Goal: Task Accomplishment & Management: Manage account settings

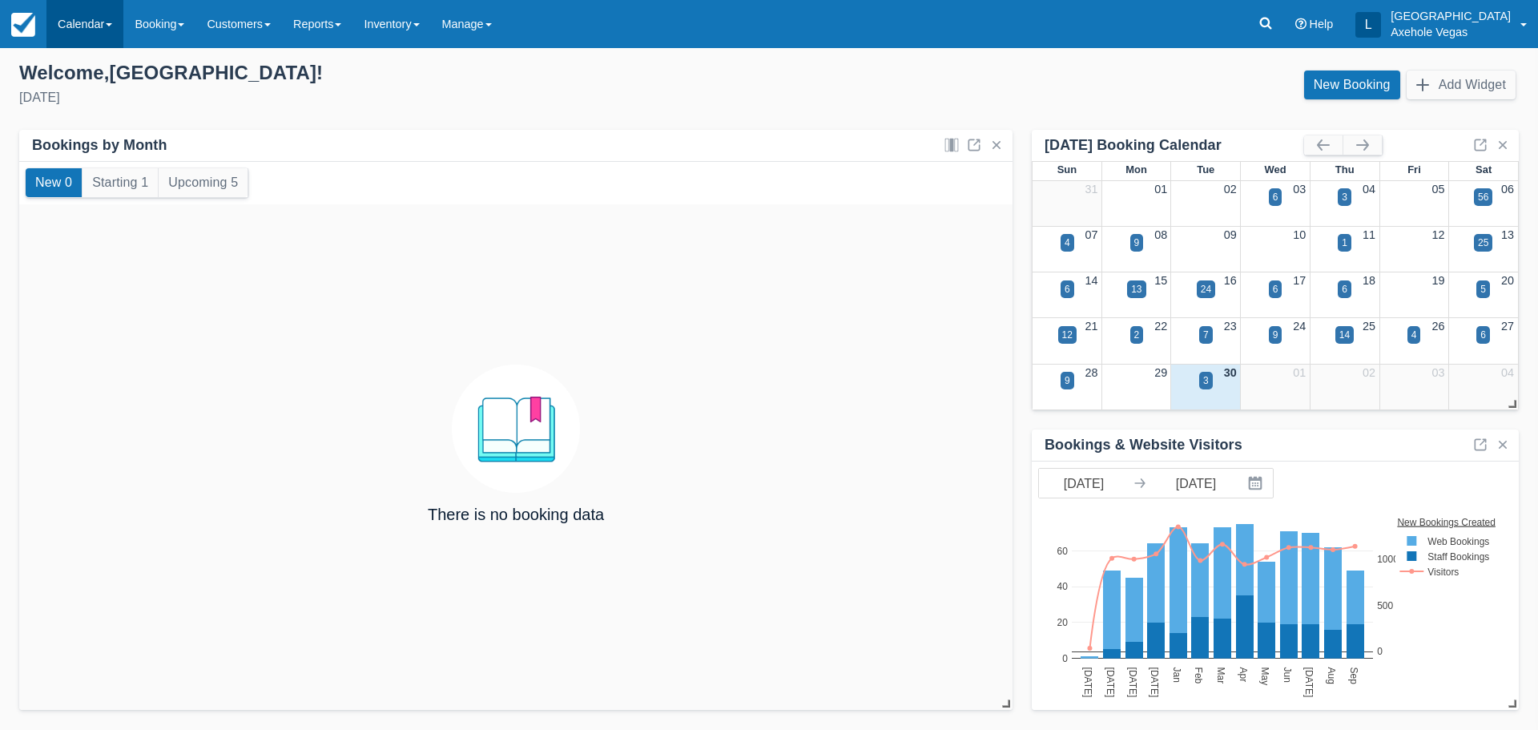
click at [95, 22] on link "Calendar" at bounding box center [84, 24] width 77 height 48
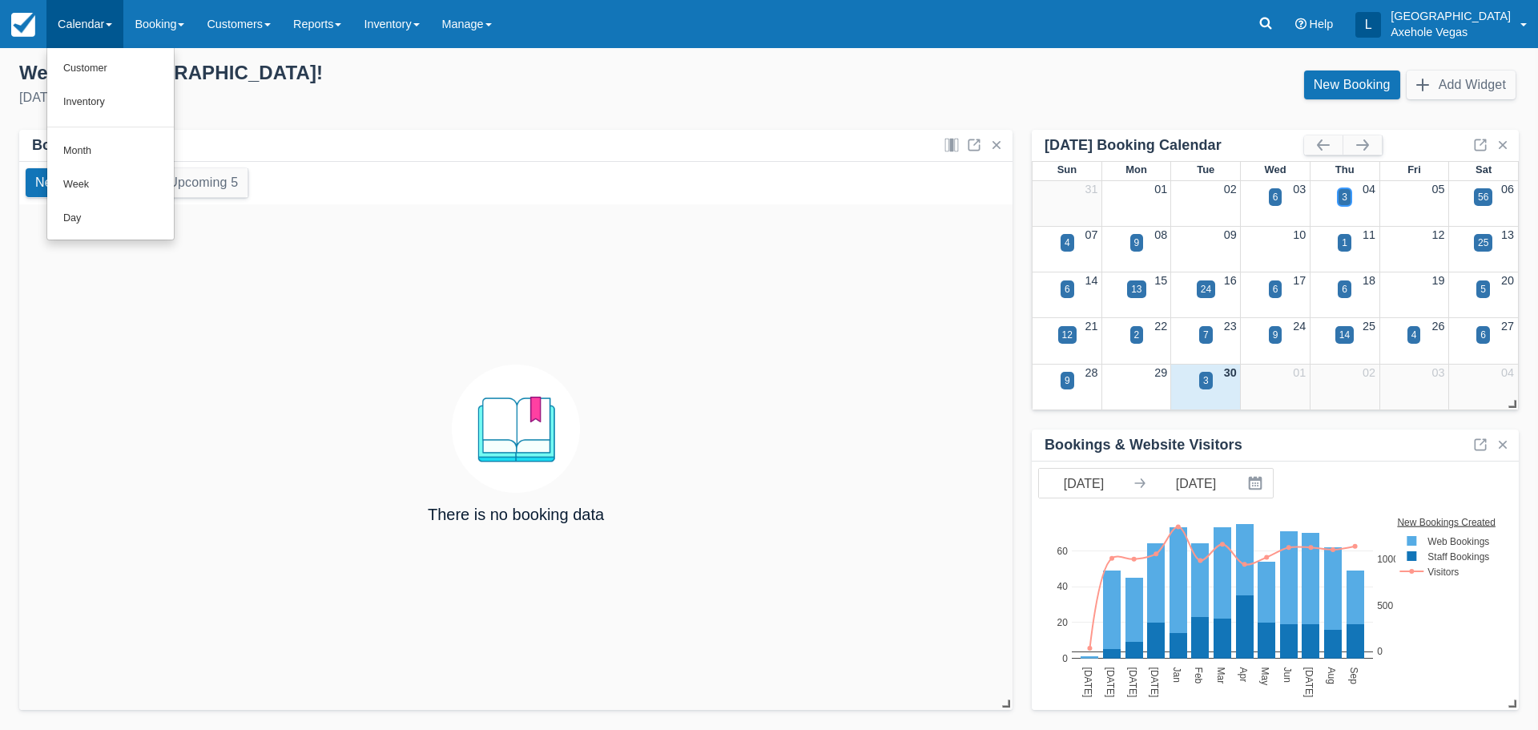
click at [1344, 195] on div "3" at bounding box center [1345, 197] width 6 height 14
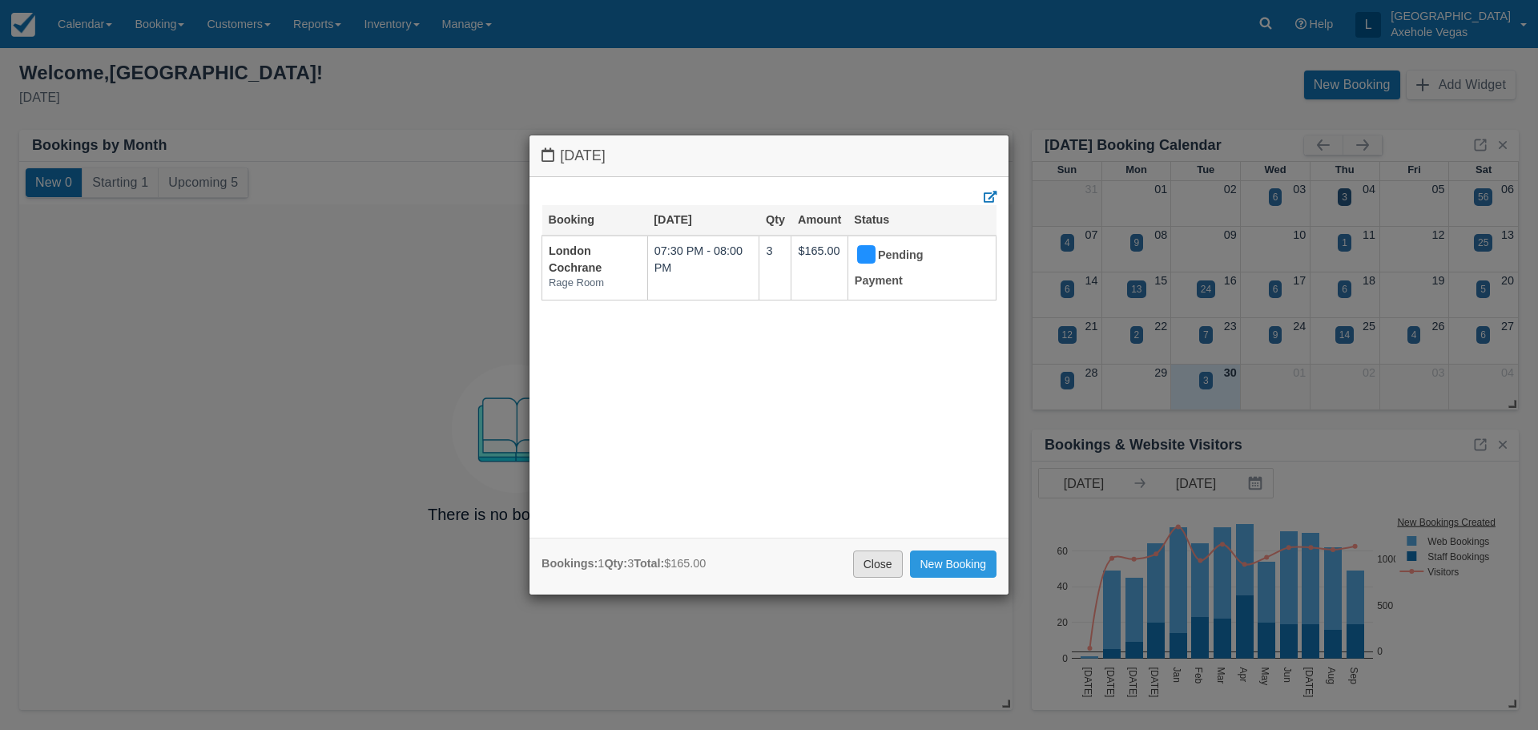
click at [873, 570] on link "Close" at bounding box center [878, 563] width 50 height 27
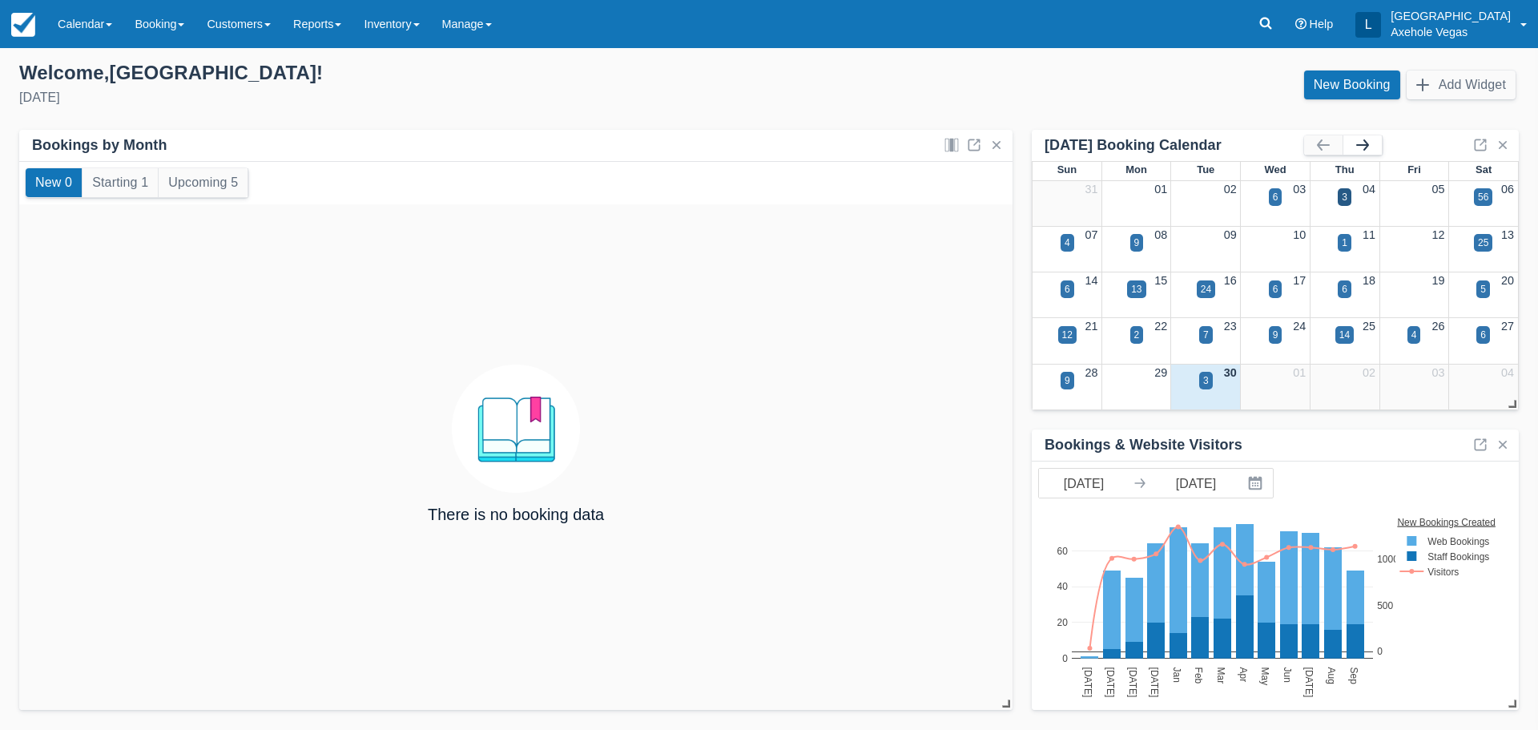
click at [1360, 140] on button "button" at bounding box center [1363, 144] width 38 height 19
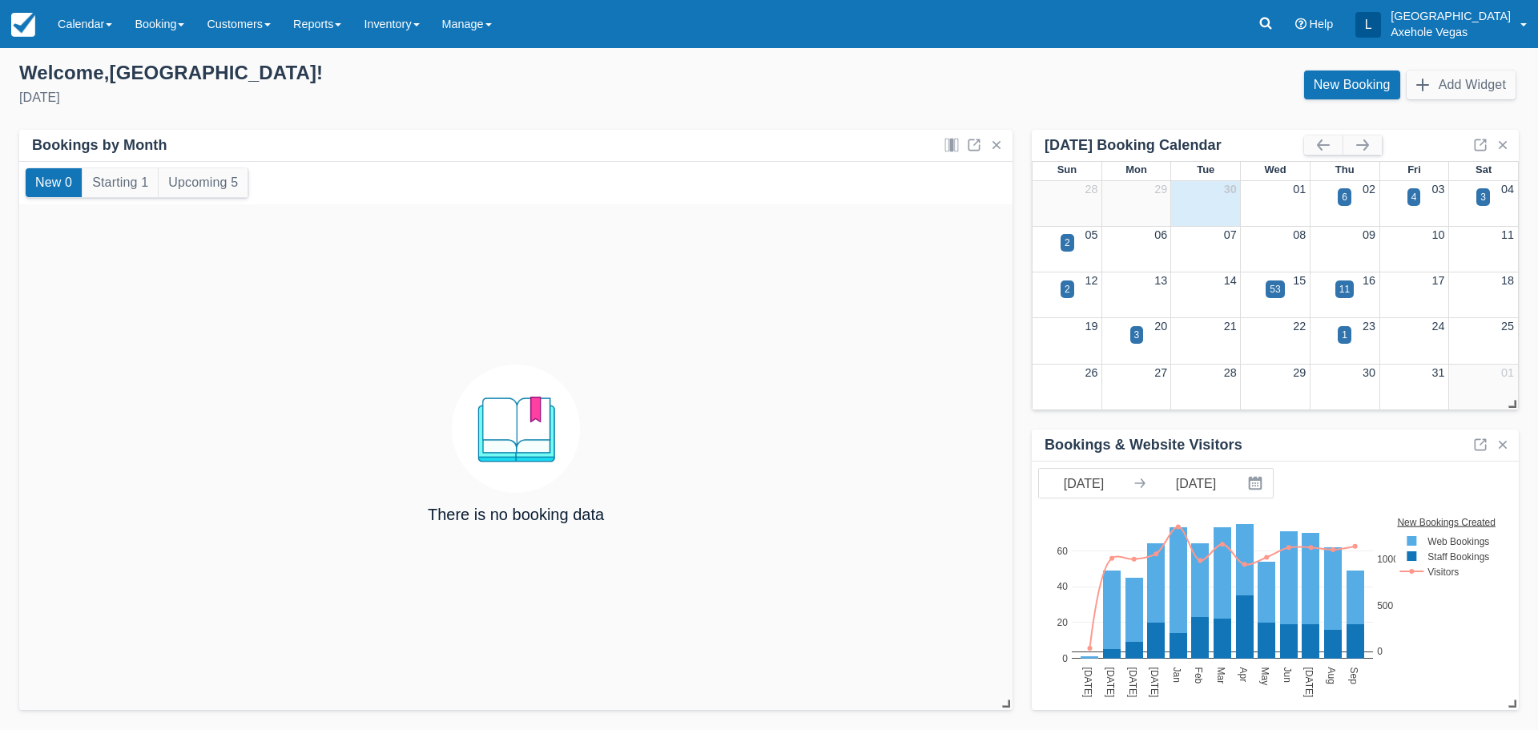
click at [1332, 197] on div "02" at bounding box center [1345, 190] width 70 height 18
click at [1345, 196] on div "6" at bounding box center [1345, 197] width 6 height 14
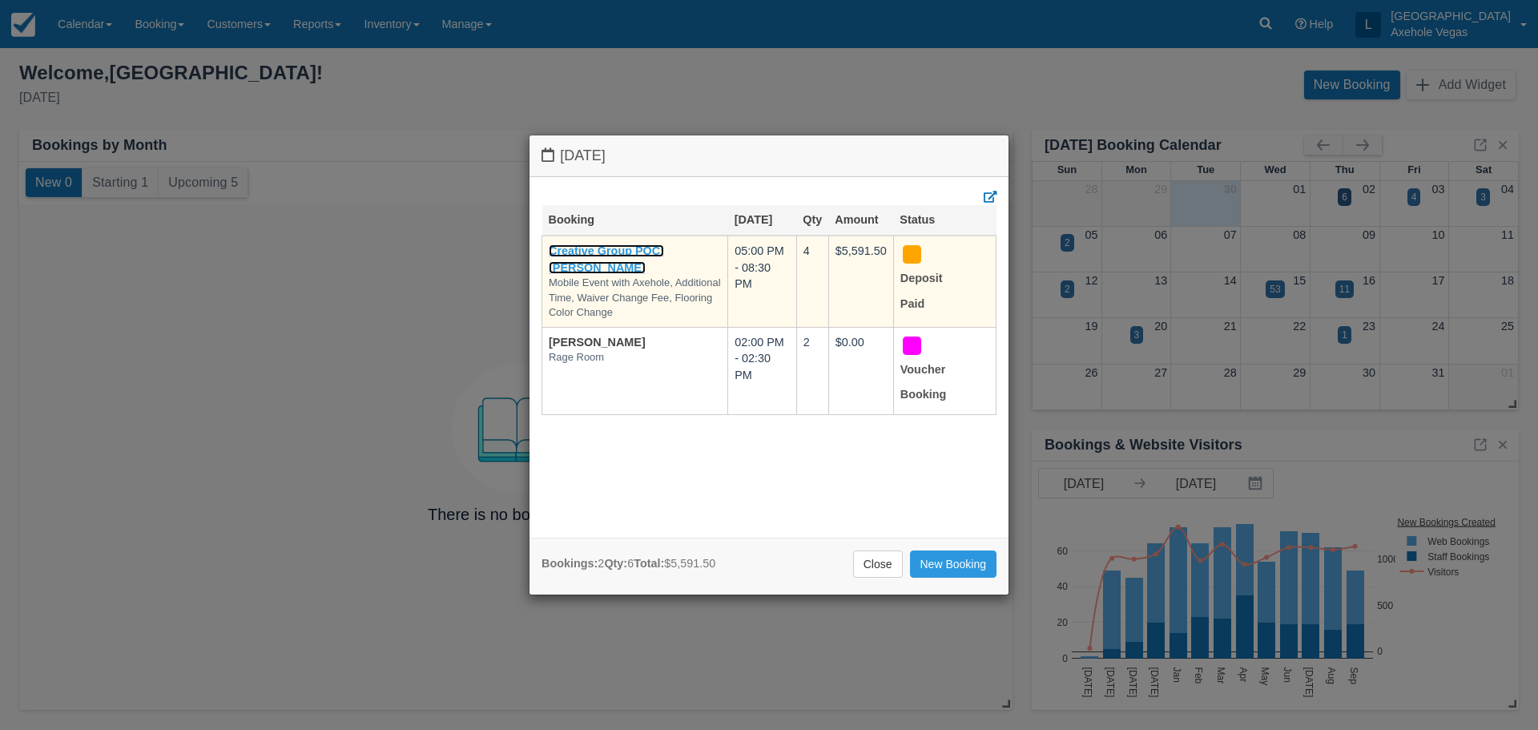
click at [600, 244] on link "Creative Group POC: [PERSON_NAME]" at bounding box center [606, 259] width 115 height 30
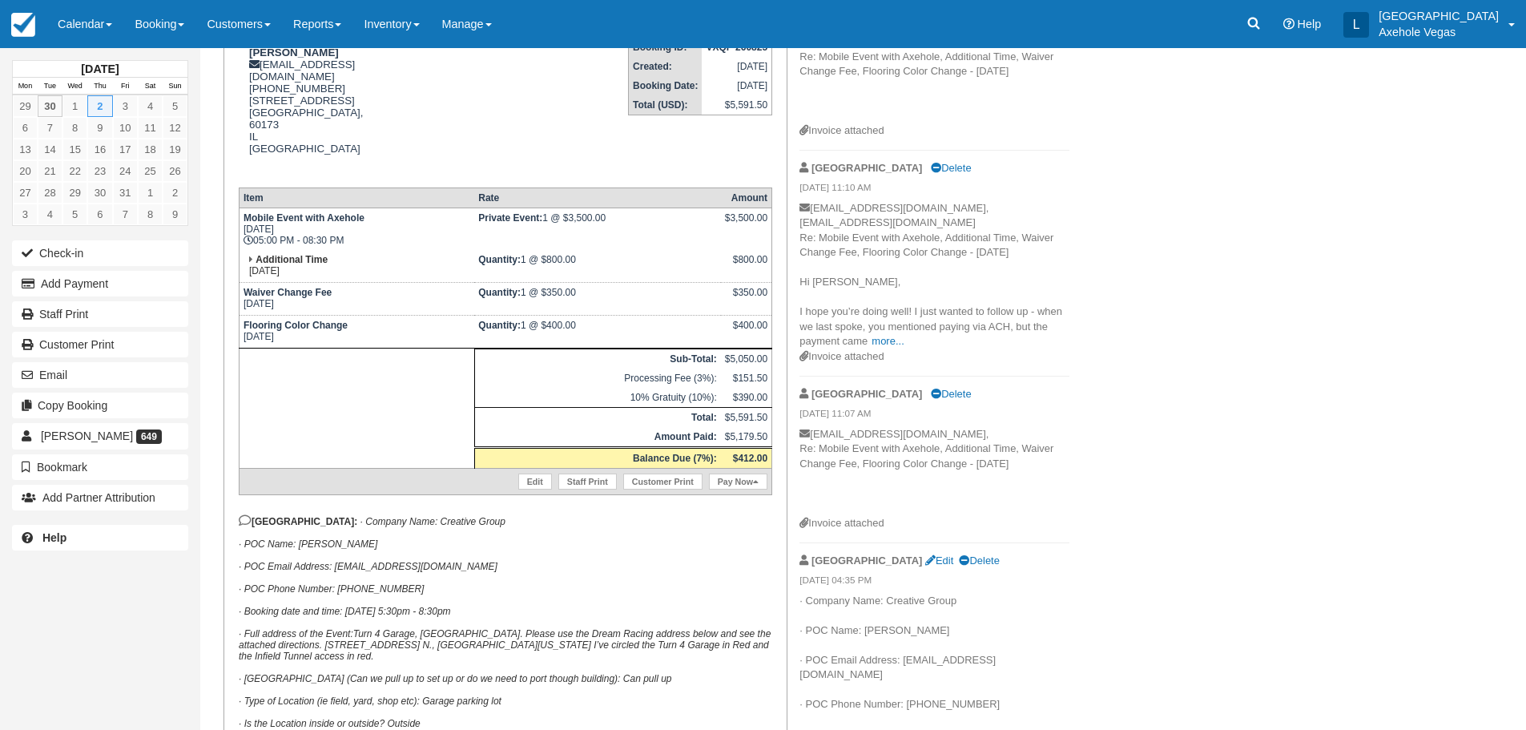
scroll to position [641, 0]
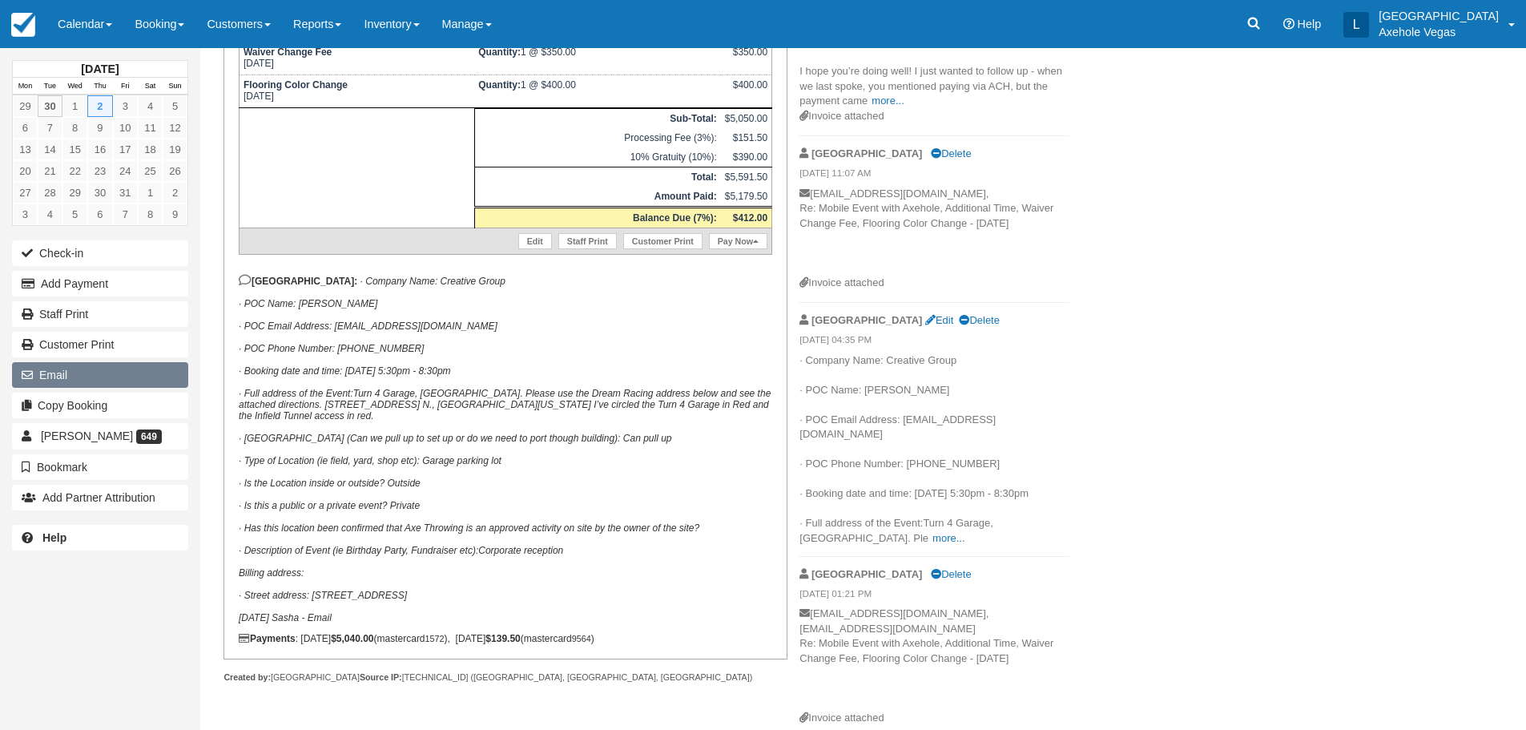
click at [126, 370] on button "Email" at bounding box center [100, 375] width 176 height 26
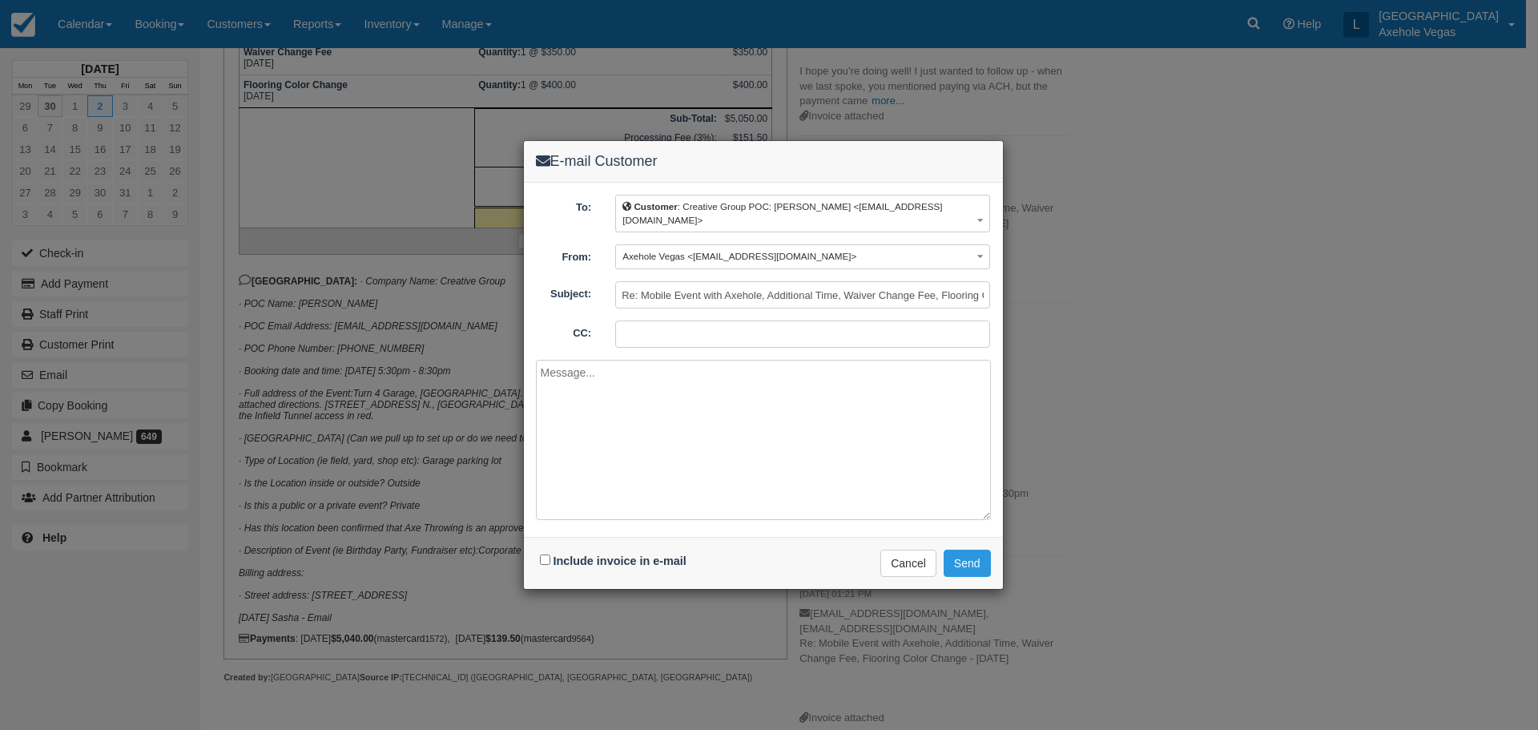
click at [666, 344] on input "CC:" at bounding box center [802, 333] width 375 height 27
type input "[EMAIL_ADDRESS][DOMAIN_NAME]"
click at [543, 559] on input "Include invoice in e-mail" at bounding box center [545, 559] width 10 height 10
checkbox input "true"
click at [902, 553] on button "Cancel" at bounding box center [909, 563] width 56 height 27
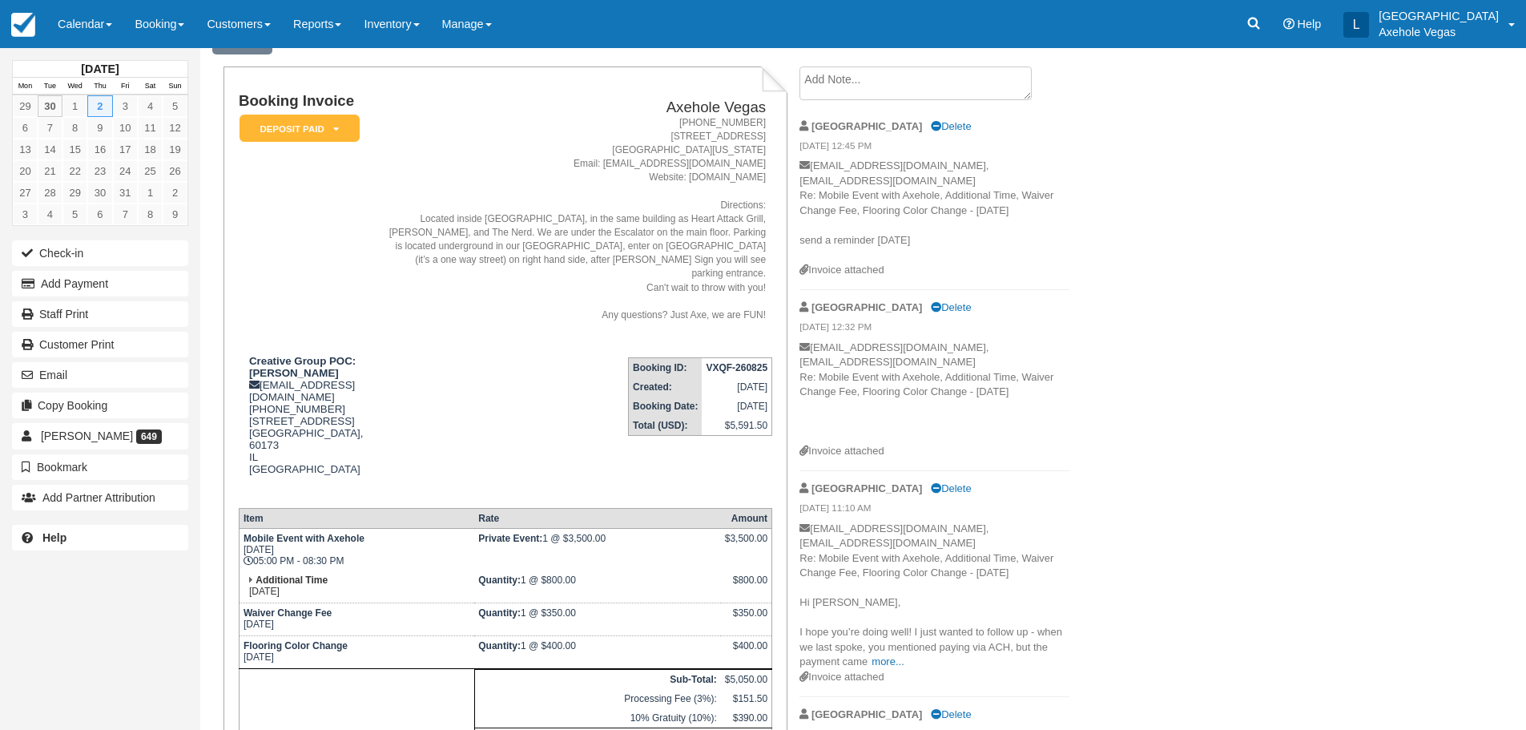
scroll to position [0, 0]
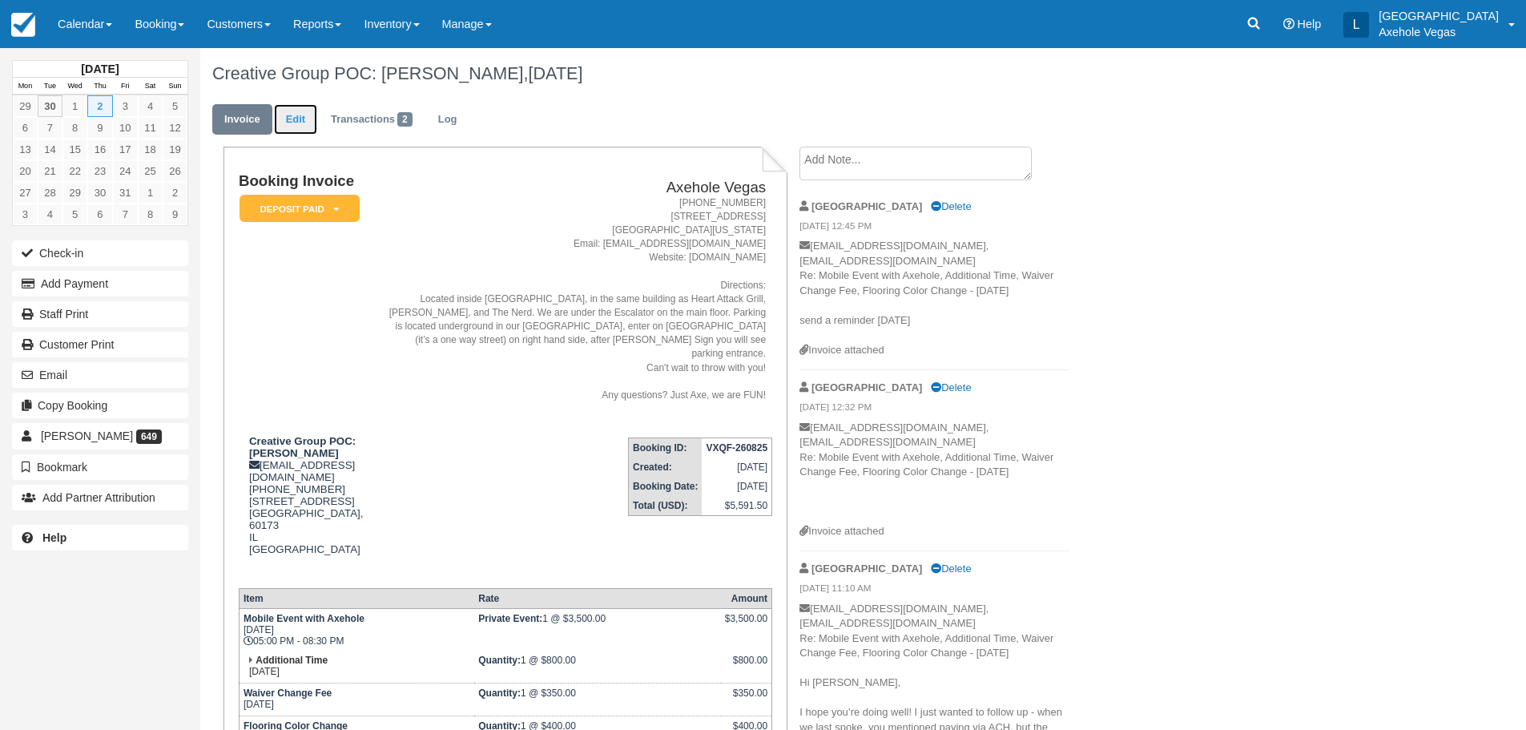
click at [296, 120] on link "Edit" at bounding box center [295, 119] width 43 height 31
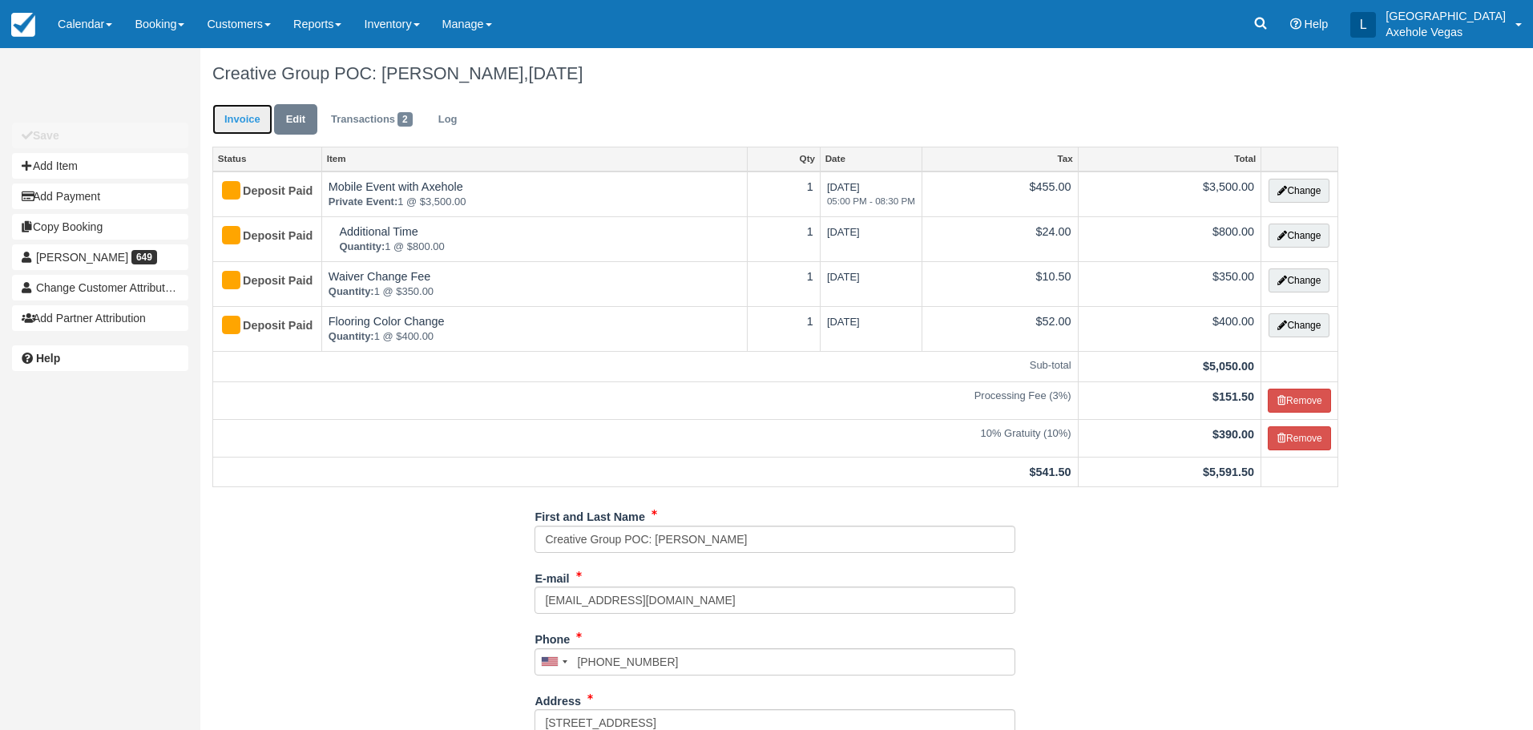
click at [249, 118] on link "Invoice" at bounding box center [242, 119] width 60 height 31
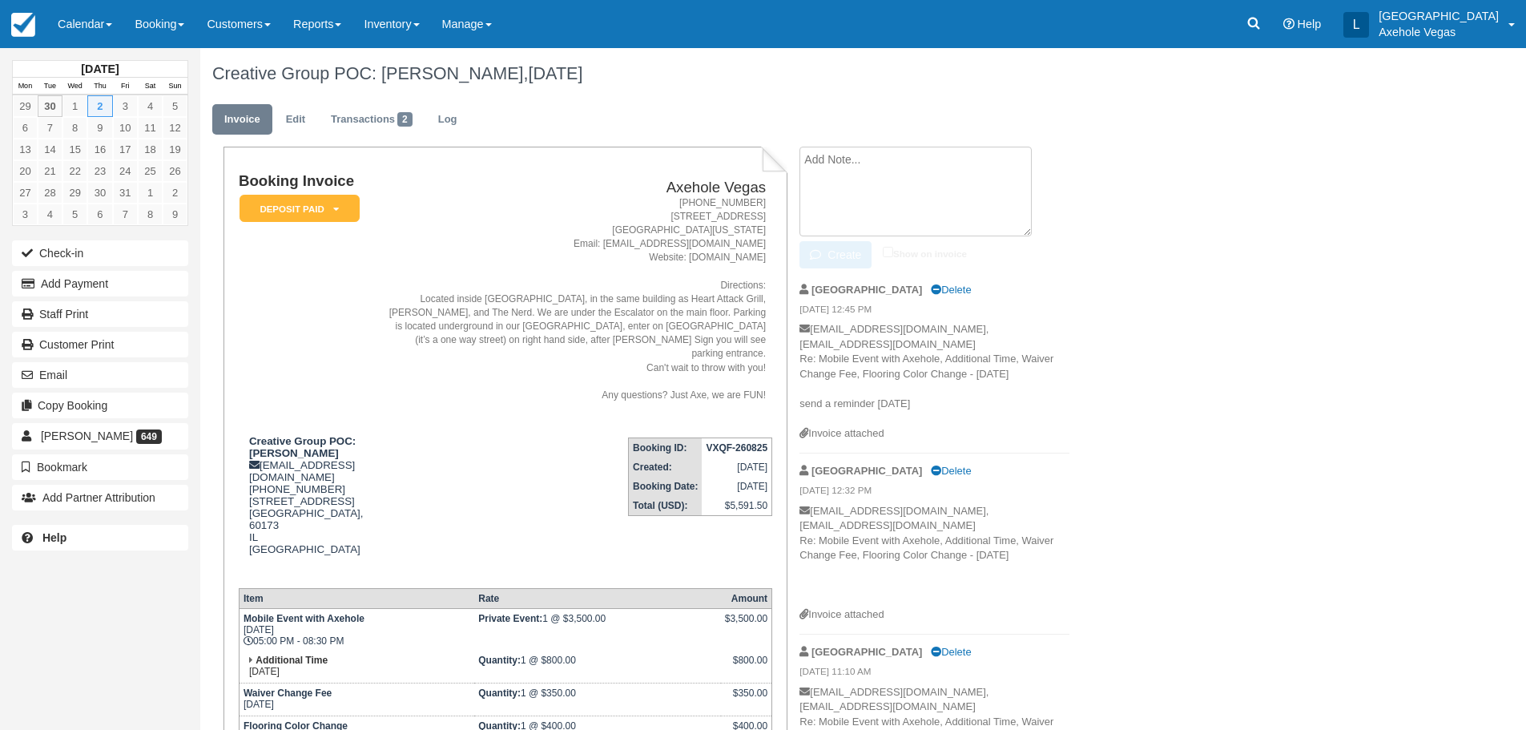
click at [856, 165] on textarea at bounding box center [916, 192] width 232 height 90
click at [854, 163] on textarea "Updating event time 5:00 to 8:30, from 5:30" at bounding box center [916, 192] width 232 height 90
click at [834, 174] on textarea "Updating start event time 5:00 to 8:30, from 5:30" at bounding box center [916, 192] width 232 height 90
type textarea "Updating start event time 5:00 to 8:30, from 5:30pm. [PERSON_NAME]"
click at [889, 249] on input "Show on invoice" at bounding box center [888, 252] width 10 height 10
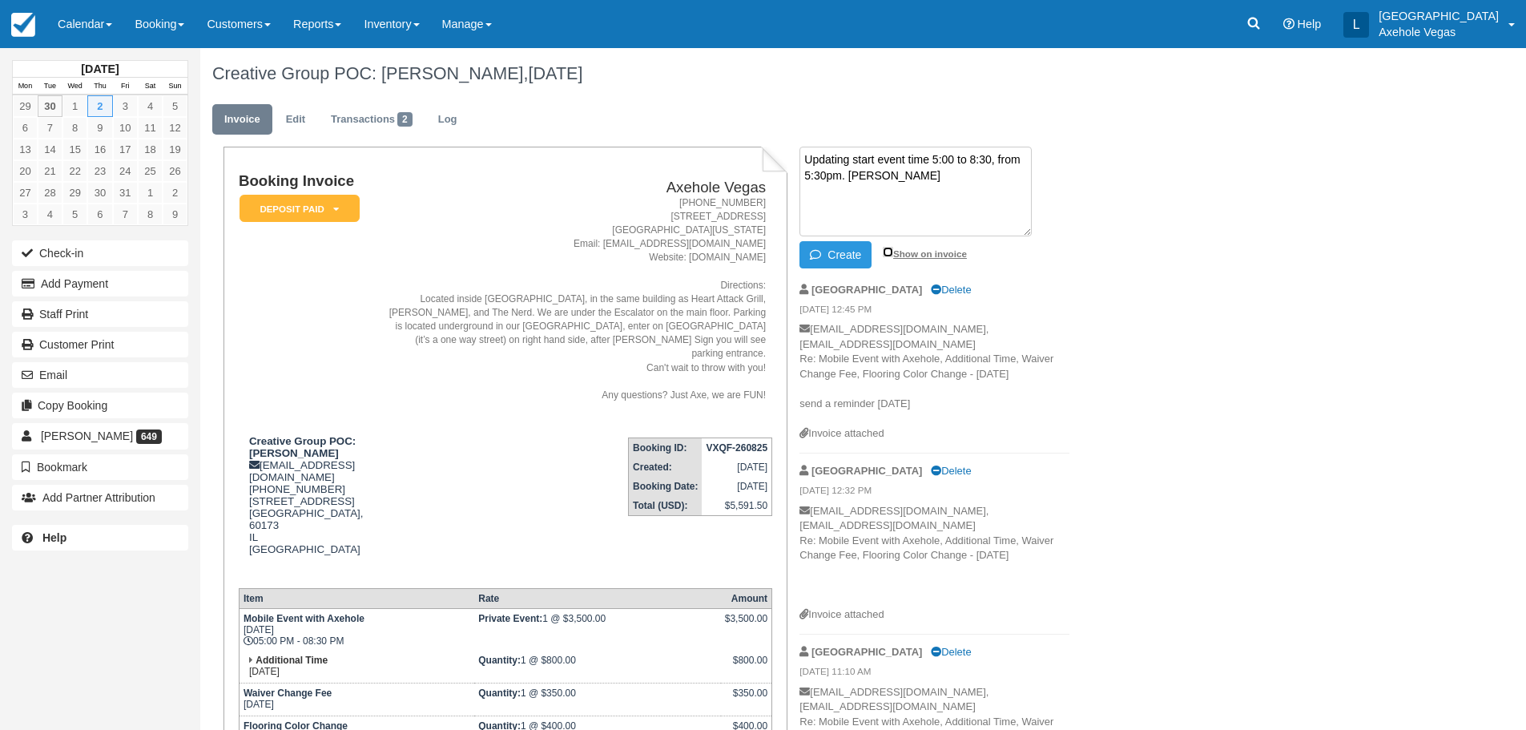
checkbox input "true"
click at [858, 256] on button "Create" at bounding box center [836, 254] width 72 height 27
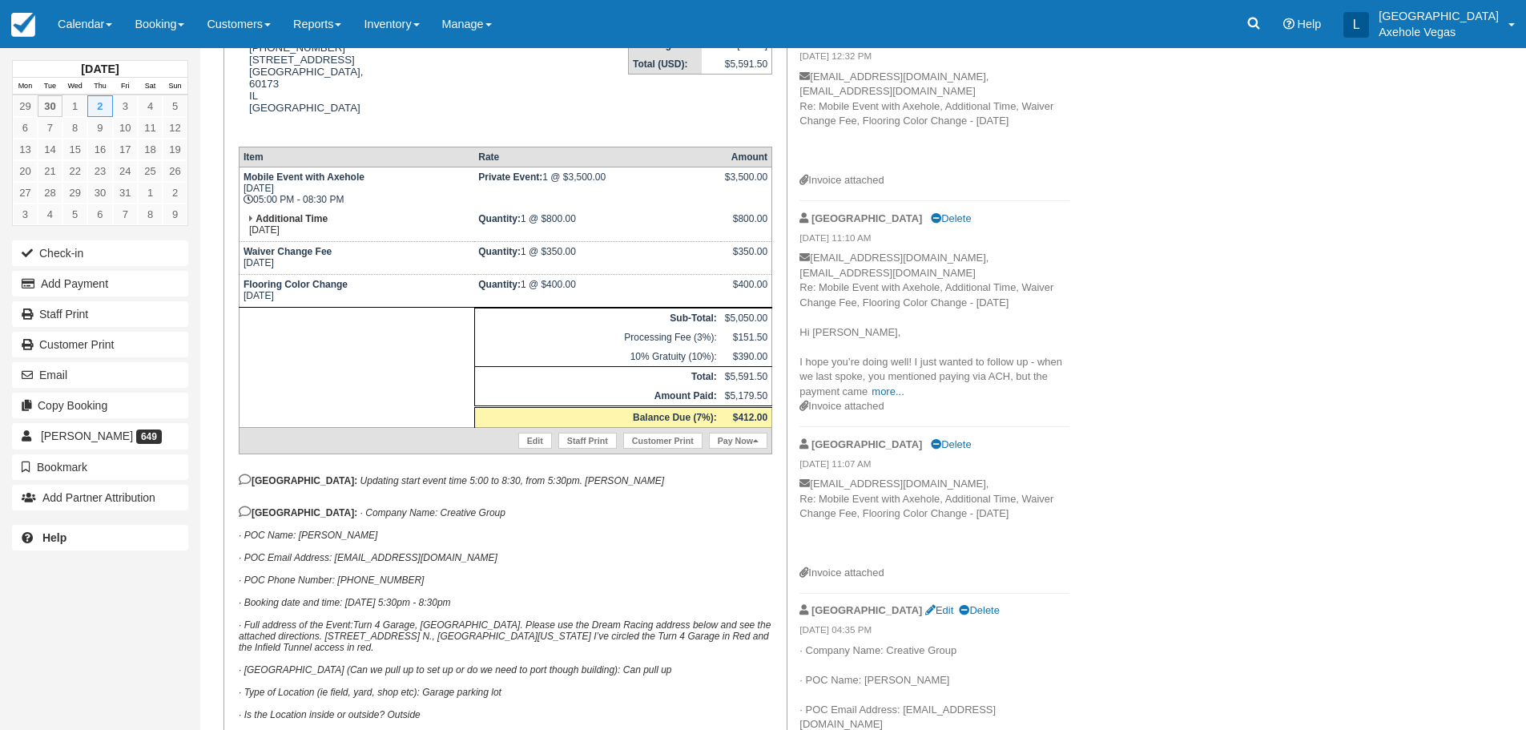
scroll to position [641, 0]
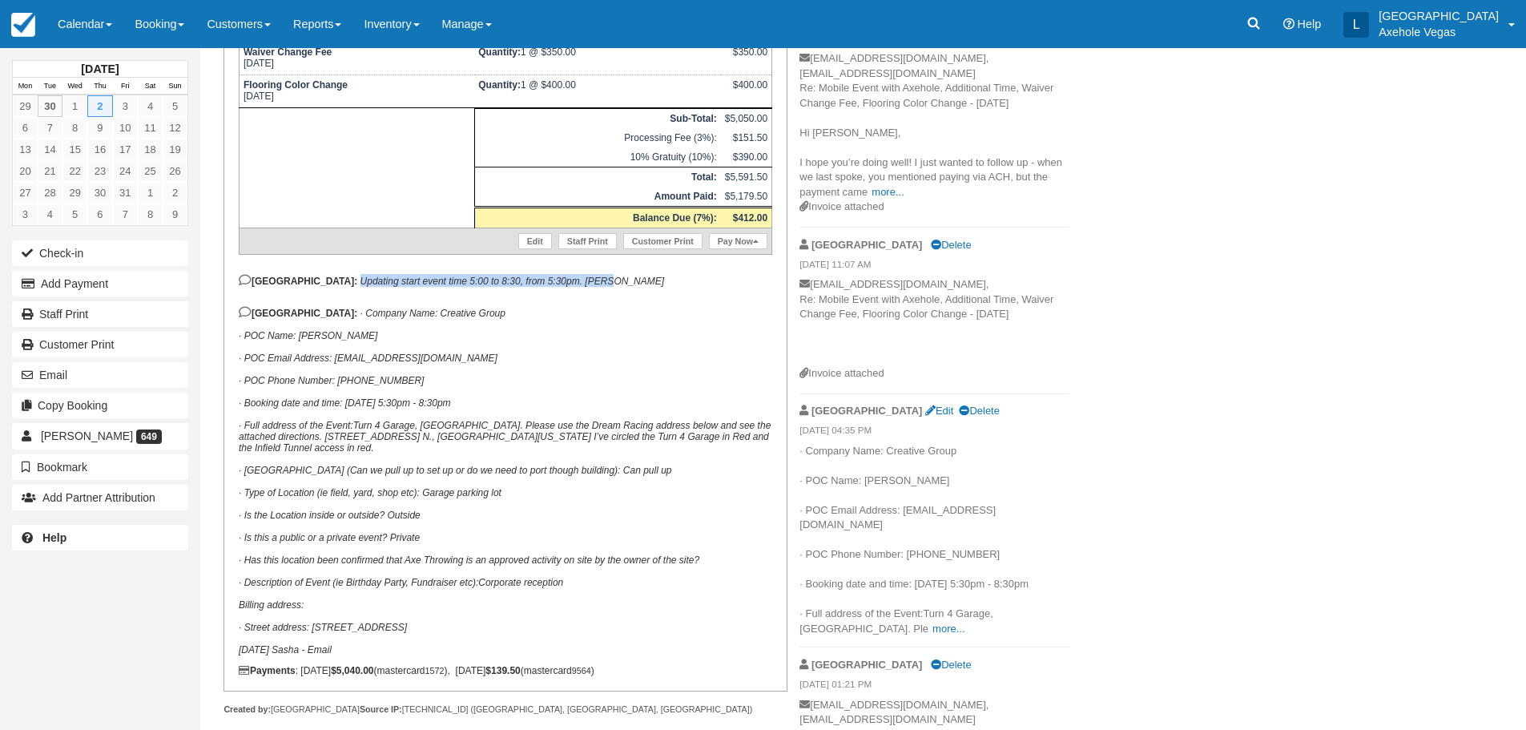
drag, startPoint x: 298, startPoint y: 255, endPoint x: 565, endPoint y: 247, distance: 266.9
click at [565, 247] on div "Booking Invoice Deposit Paid   Pending Payment Pending VIP Party Quote Paid in …" at bounding box center [506, 104] width 534 height 1144
copy em "Updating start event time 5:00 to 8:30, from 5:30pm. [PERSON_NAME]"
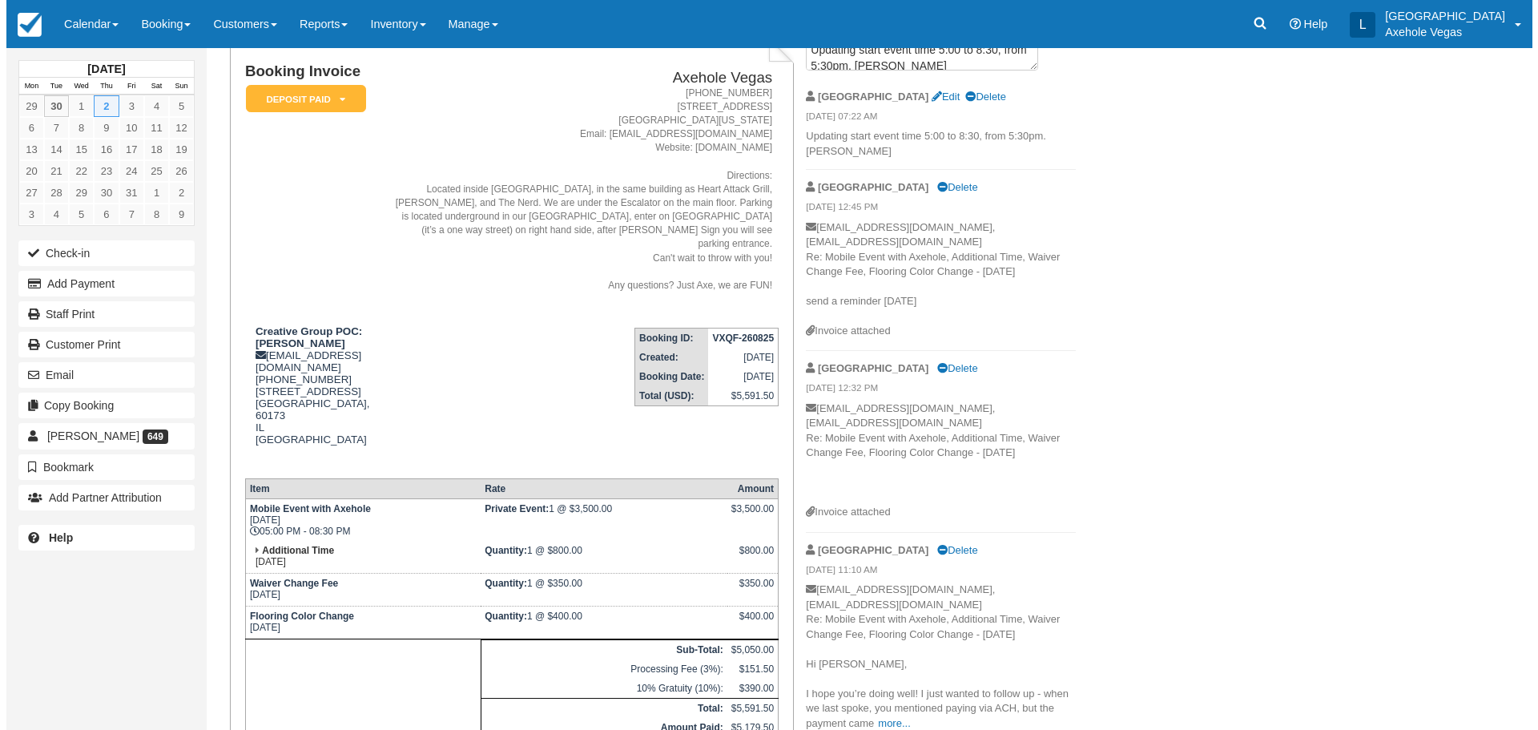
scroll to position [0, 0]
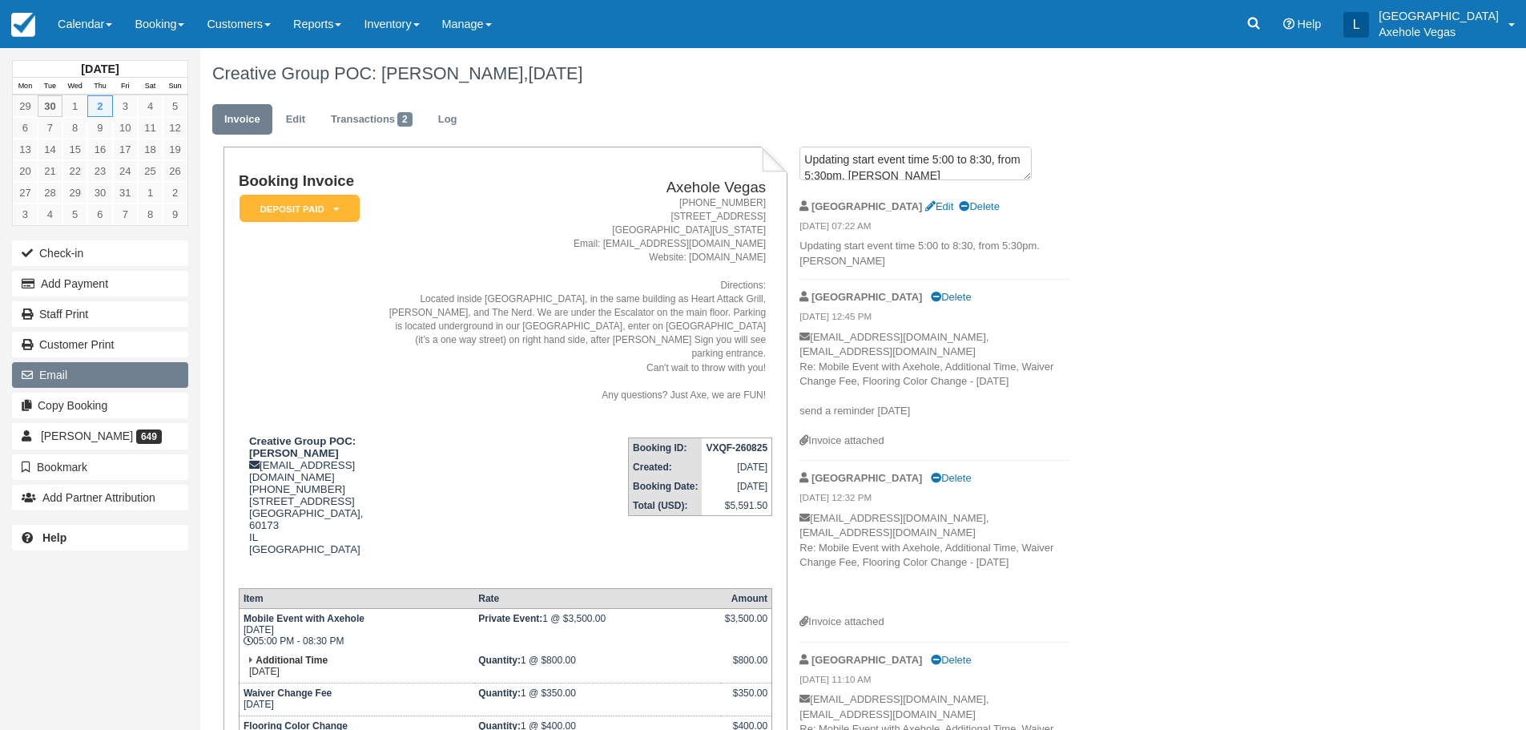
click at [113, 379] on button "Email" at bounding box center [100, 375] width 176 height 26
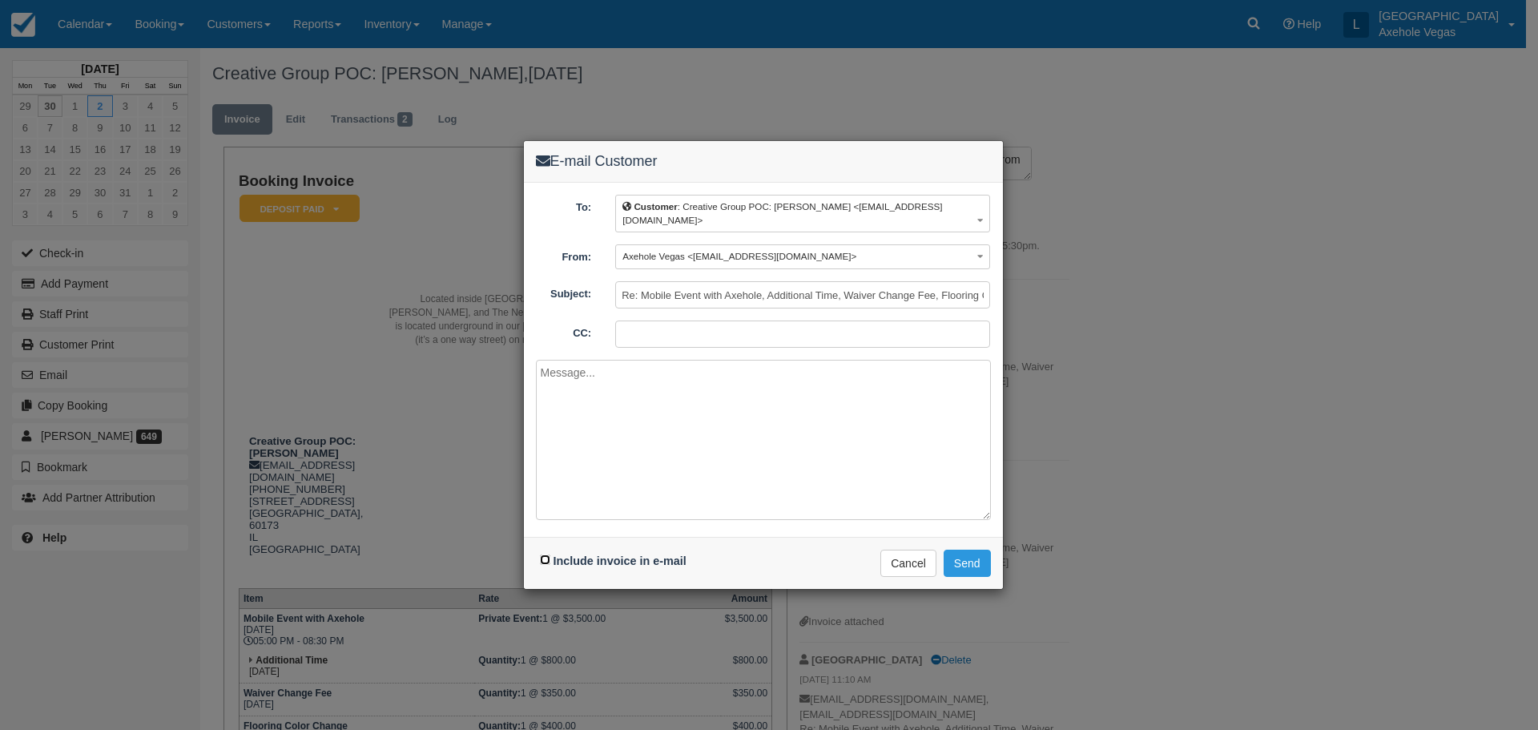
click at [542, 557] on input "Include invoice in e-mail" at bounding box center [545, 559] width 10 height 10
checkbox input "true"
paste textarea "Updating start event time 5:00 to 8:30, from 5:30pm. [PERSON_NAME]"
type textarea "Updating start event time 5:00 to 8:30, from 5:30pm. [PERSON_NAME]"
click at [643, 333] on input "CC:" at bounding box center [802, 333] width 375 height 27
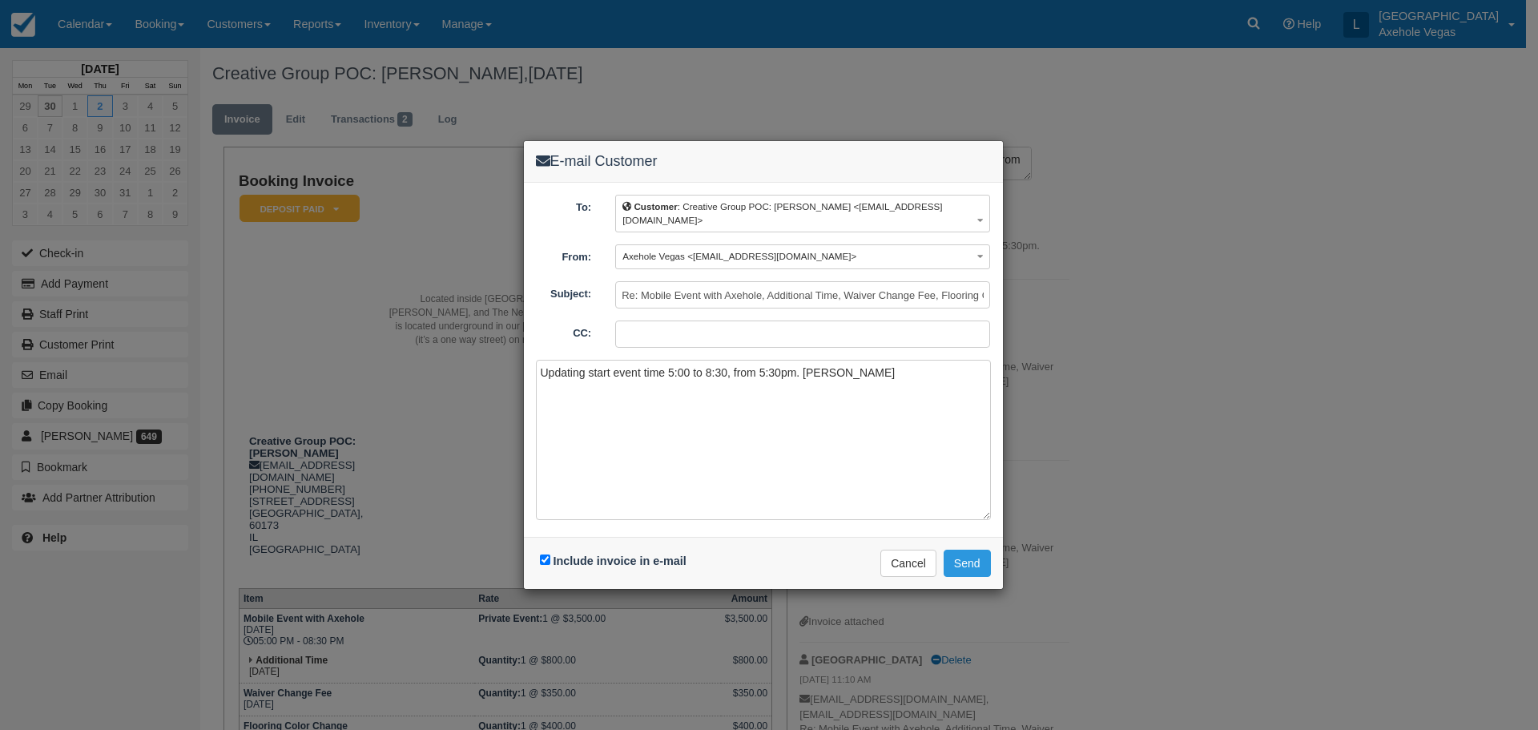
type input "axeholevegas@gmail.com"
click at [542, 377] on textarea "Updating start event time 5:00 to 8:30, from 5:30pm. [PERSON_NAME]" at bounding box center [763, 440] width 455 height 160
click at [913, 373] on textarea "Good morning, Updating start event time 5:00 to 8:30, from 5:30pm. Sasha" at bounding box center [763, 440] width 455 height 160
type textarea "Good morning, Updating start event time 5:00 to 8:30, from 5:30pm. [PERSON_NAME]"
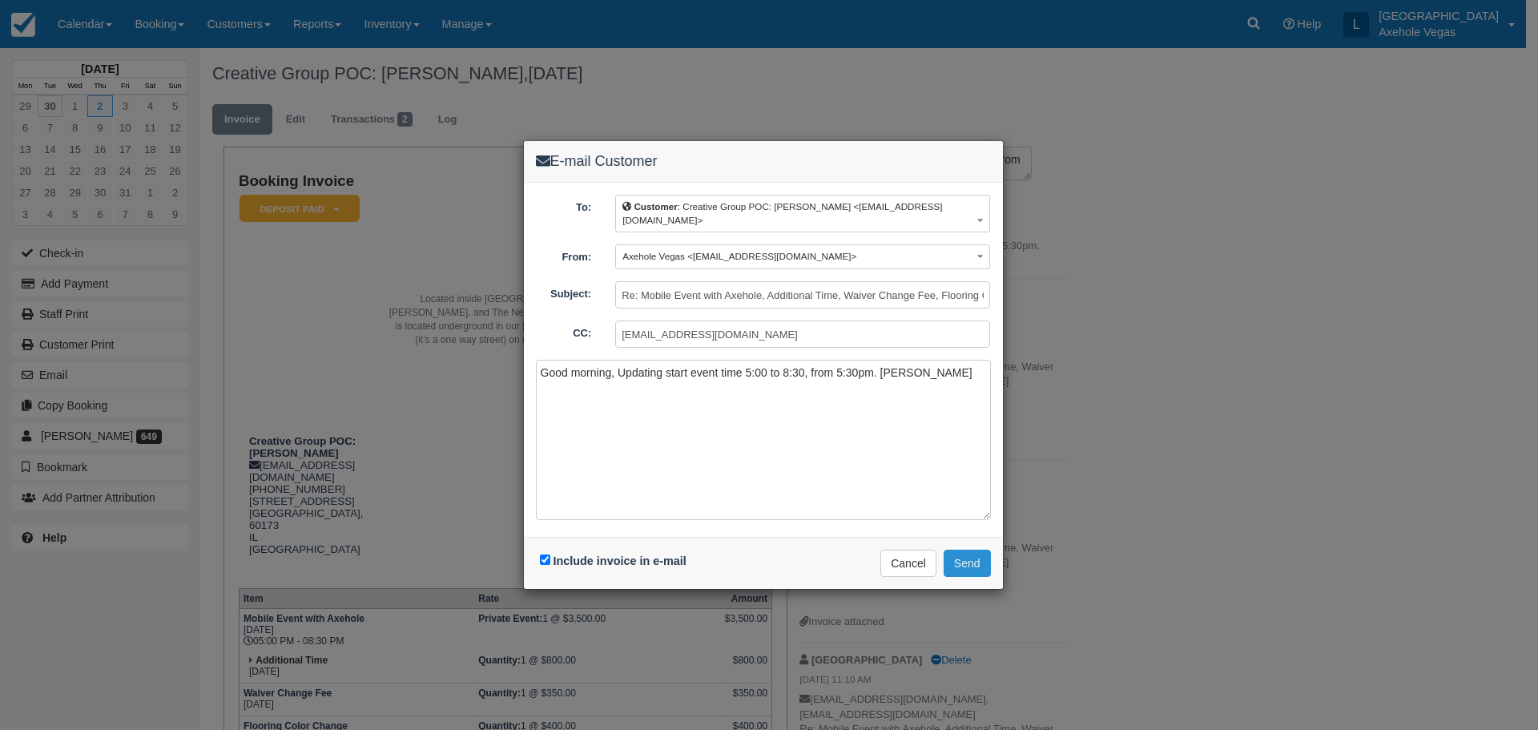
click at [962, 559] on button "Send" at bounding box center [967, 563] width 47 height 27
